Goal: Task Accomplishment & Management: Complete application form

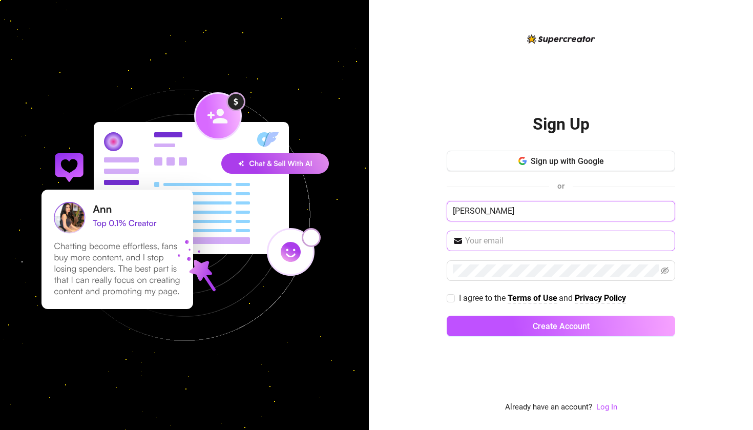
type input "[PERSON_NAME]"
type input "[PERSON_NAME][EMAIL_ADDRESS][DOMAIN_NAME]"
click at [483, 279] on span at bounding box center [561, 270] width 228 height 20
click at [451, 295] on input "I agree to the Terms of Use and Privacy Policy" at bounding box center [450, 297] width 7 height 7
checkbox input "true"
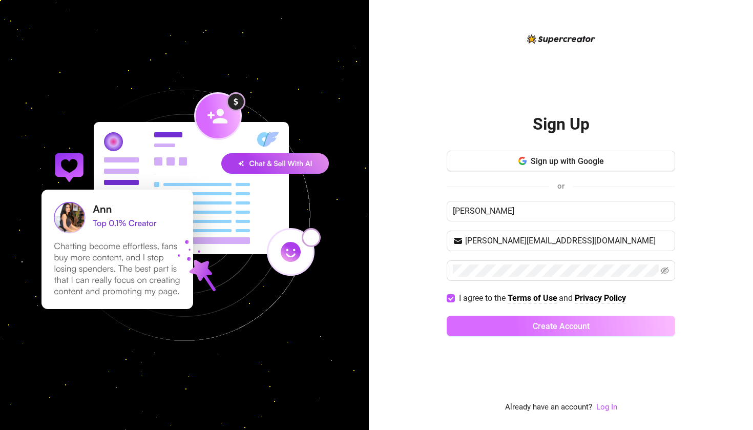
click at [539, 330] on button "Create Account" at bounding box center [561, 325] width 228 height 20
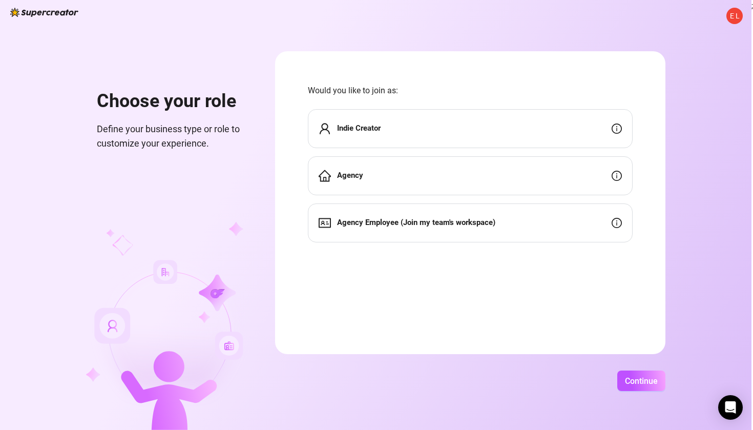
click at [417, 134] on div "Indie Creator" at bounding box center [470, 128] width 325 height 39
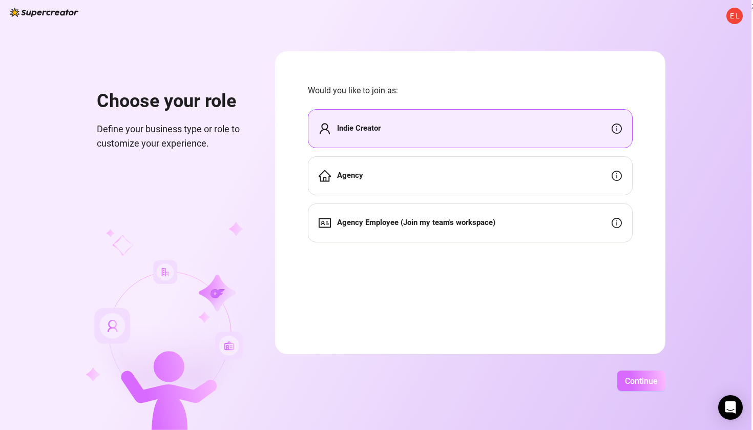
click at [662, 386] on button "Continue" at bounding box center [641, 380] width 48 height 20
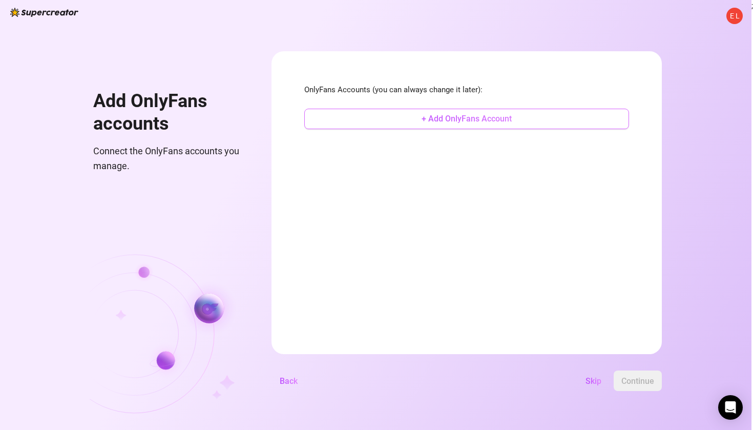
click at [489, 122] on span "+ Add OnlyFans Account" at bounding box center [466, 119] width 90 height 10
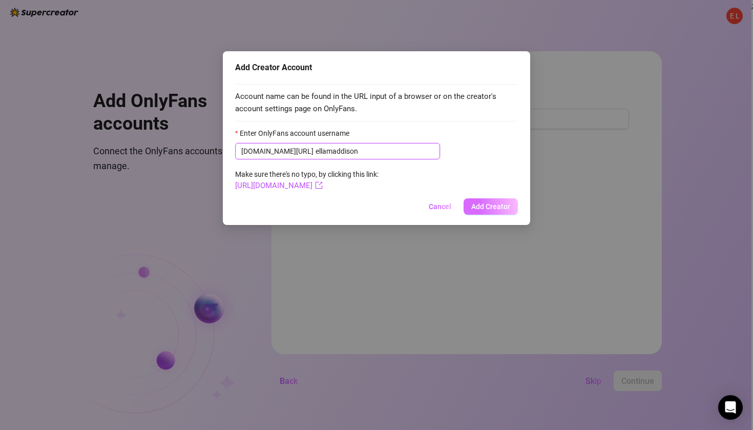
type input "ellamaddison"
click at [495, 208] on span "Add Creator" at bounding box center [490, 206] width 39 height 8
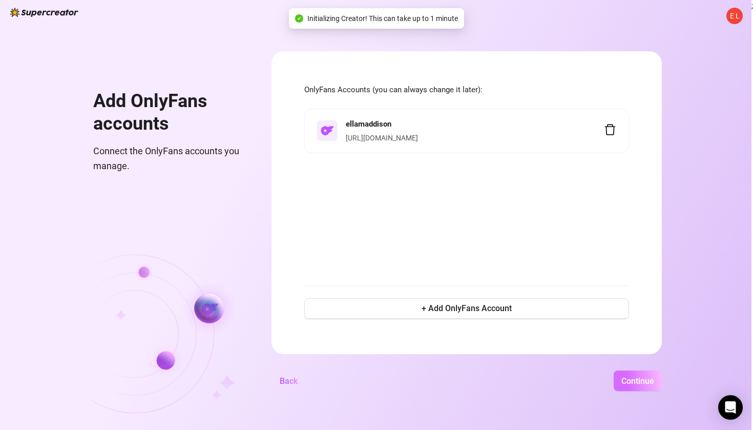
click at [654, 377] on span "Continue" at bounding box center [637, 381] width 33 height 10
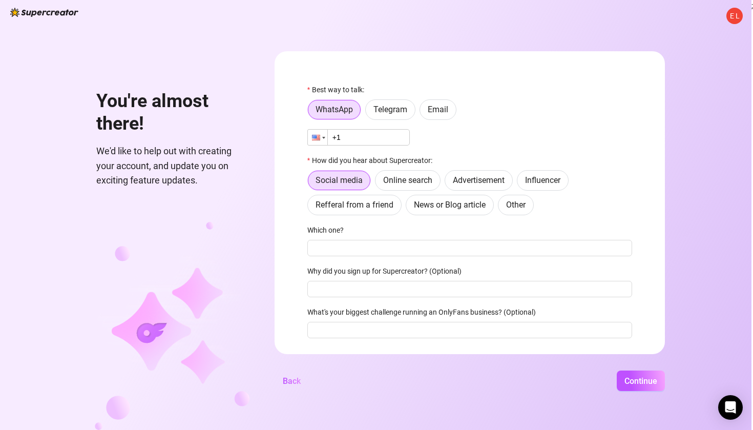
click at [325, 137] on div at bounding box center [323, 138] width 3 height 2
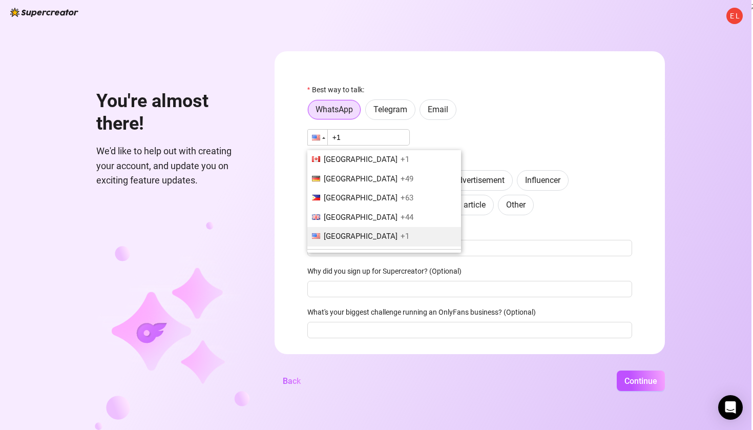
scroll to position [229, 0]
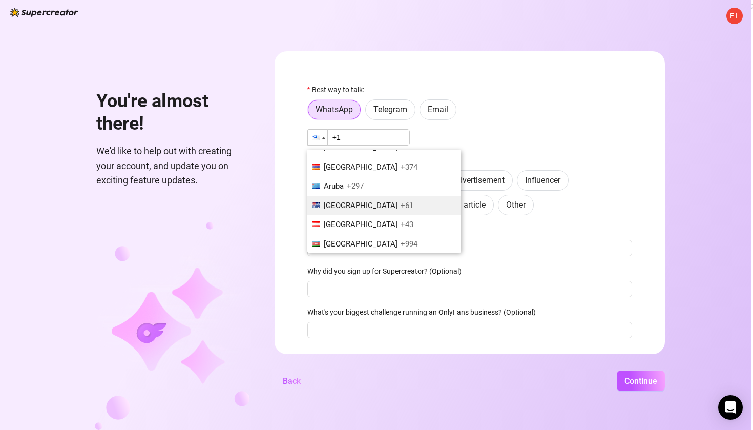
click at [361, 206] on li "[GEOGRAPHIC_DATA] +61" at bounding box center [384, 205] width 154 height 19
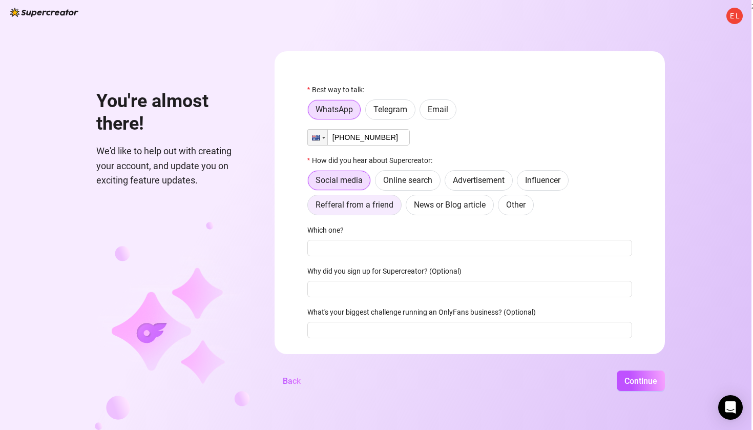
type input "[PHONE_NUMBER]"
click at [376, 204] on span "Refferal from a friend" at bounding box center [354, 205] width 78 height 10
click at [310, 207] on input "Refferal from a friend" at bounding box center [310, 207] width 0 height 0
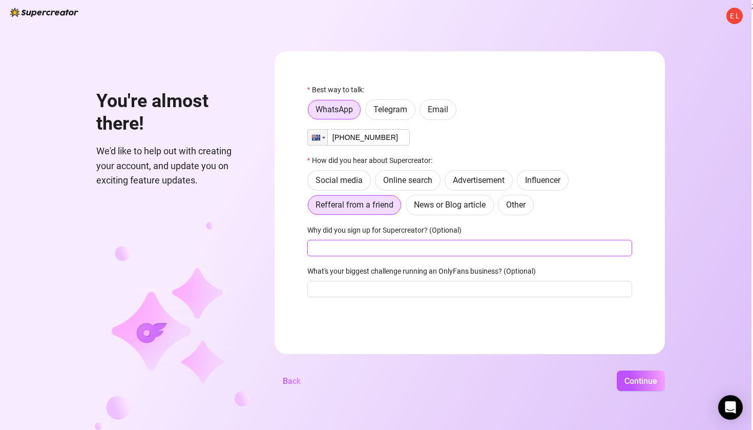
click at [346, 248] on input "Why did you sign up for Supercreator? (Optional)" at bounding box center [469, 248] width 325 height 16
click at [644, 382] on span "Continue" at bounding box center [640, 381] width 33 height 10
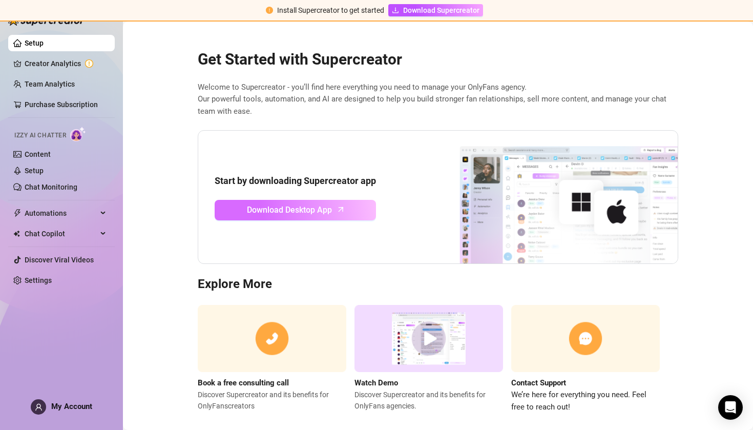
click at [270, 212] on span "Download Desktop App" at bounding box center [289, 209] width 85 height 13
click at [269, 341] on img at bounding box center [272, 338] width 149 height 67
